Goal: Obtain resource: Download file/media

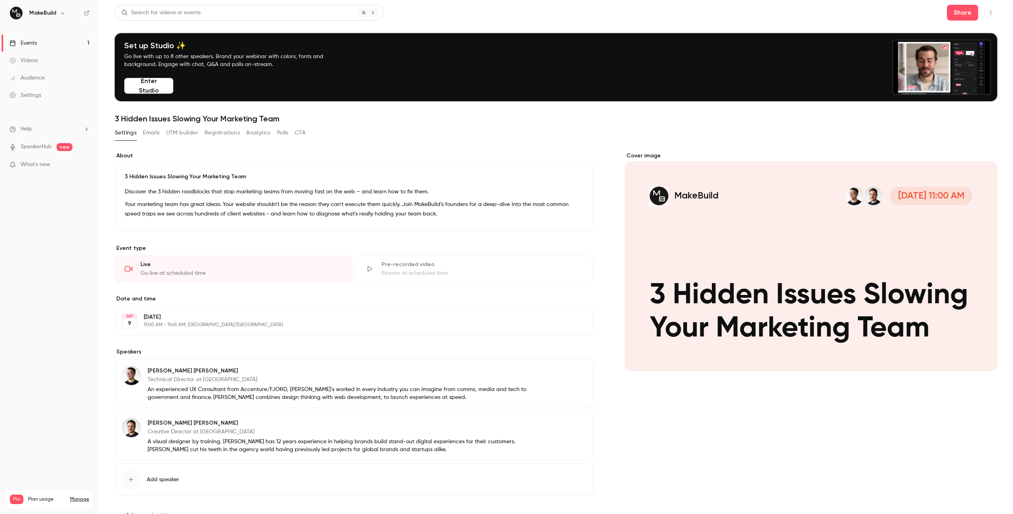
click at [218, 132] on button "Registrations" at bounding box center [221, 133] width 35 height 13
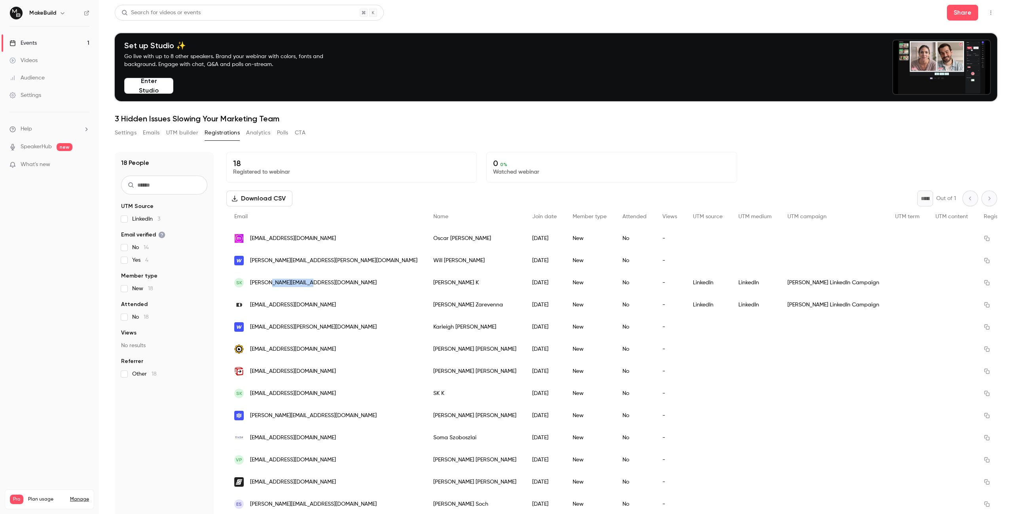
drag, startPoint x: 300, startPoint y: 283, endPoint x: 270, endPoint y: 282, distance: 29.7
click at [270, 282] on div "SK [EMAIL_ADDRESS][DOMAIN_NAME]" at bounding box center [325, 283] width 199 height 22
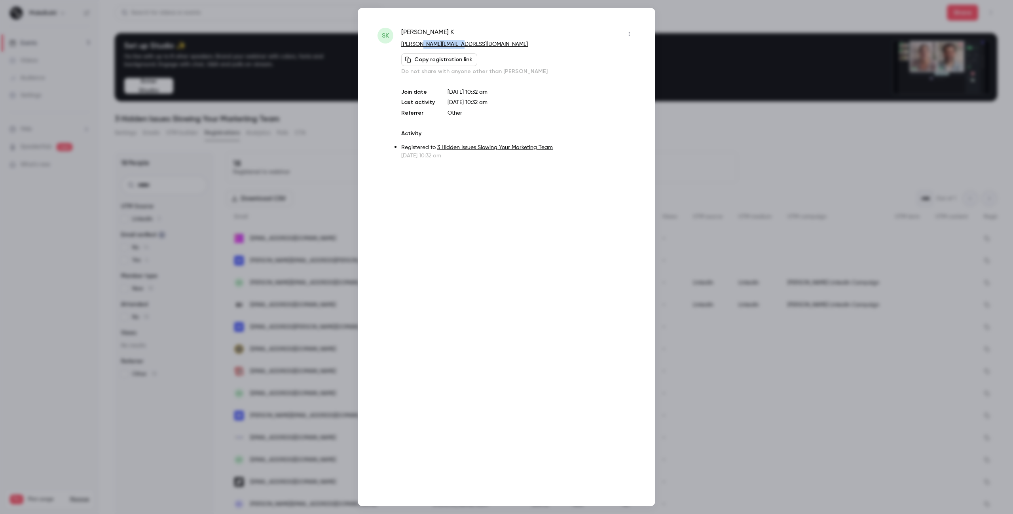
drag, startPoint x: 461, startPoint y: 45, endPoint x: 420, endPoint y: 47, distance: 41.2
click at [420, 47] on p "[PERSON_NAME][EMAIL_ADDRESS][DOMAIN_NAME]" at bounding box center [518, 44] width 234 height 8
copy link "[DOMAIN_NAME]"
click at [506, 138] on div at bounding box center [506, 257] width 1013 height 514
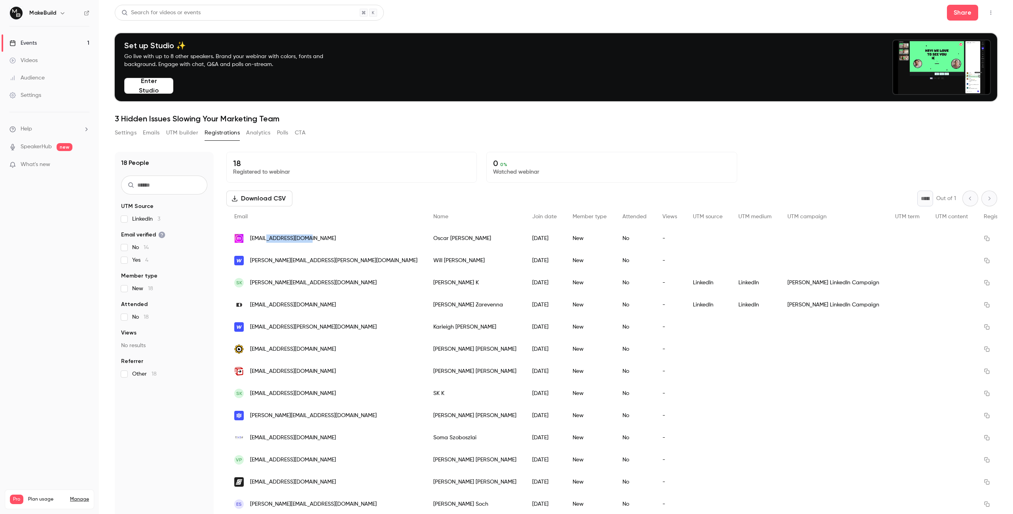
drag, startPoint x: 320, startPoint y: 237, endPoint x: 270, endPoint y: 238, distance: 50.2
click at [270, 238] on div "[EMAIL_ADDRESS][DOMAIN_NAME]" at bounding box center [325, 238] width 199 height 22
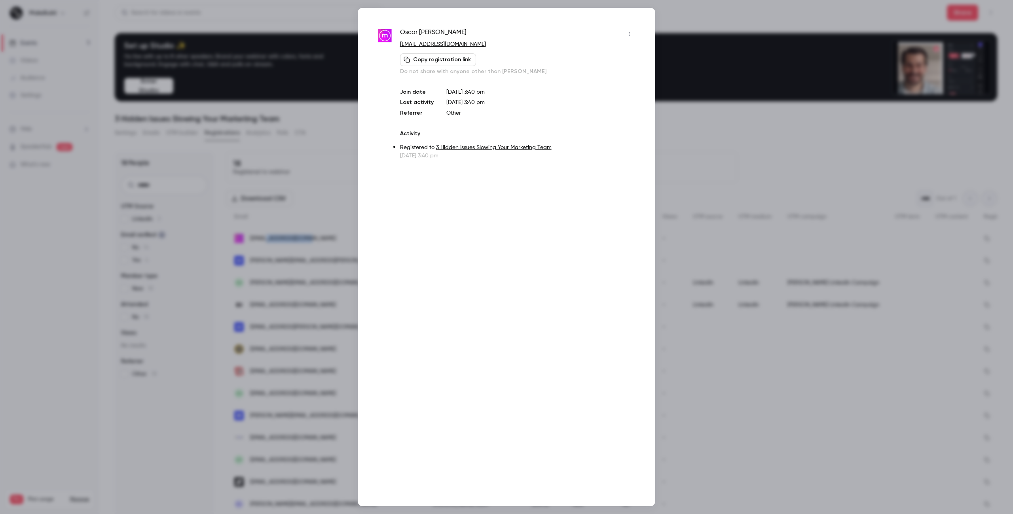
copy span "[DOMAIN_NAME]"
click at [506, 103] on div at bounding box center [506, 257] width 1013 height 514
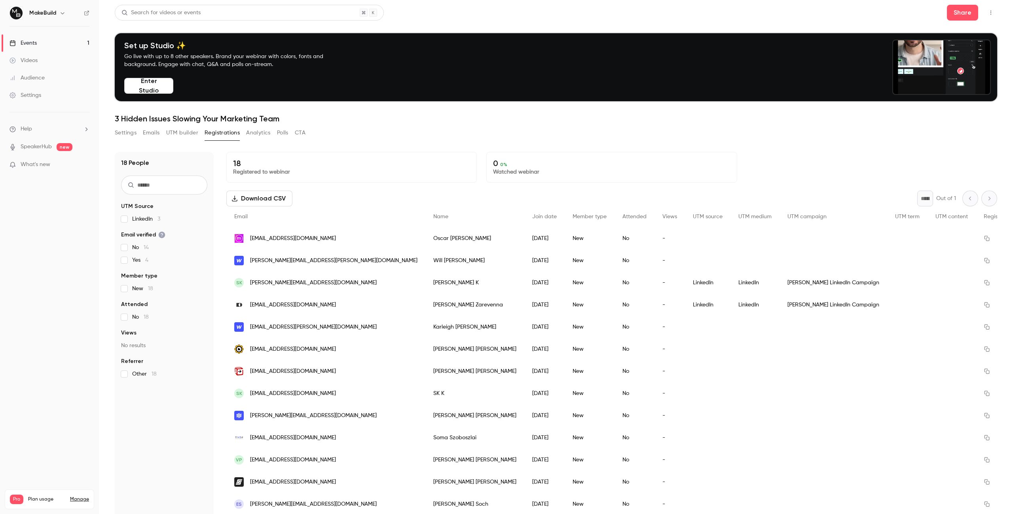
click at [244, 202] on button "Download CSV" at bounding box center [259, 199] width 66 height 16
click at [506, 117] on h1 "3 Hidden Issues Slowing Your Marketing Team" at bounding box center [556, 118] width 882 height 9
